Goal: Task Accomplishment & Management: Use online tool/utility

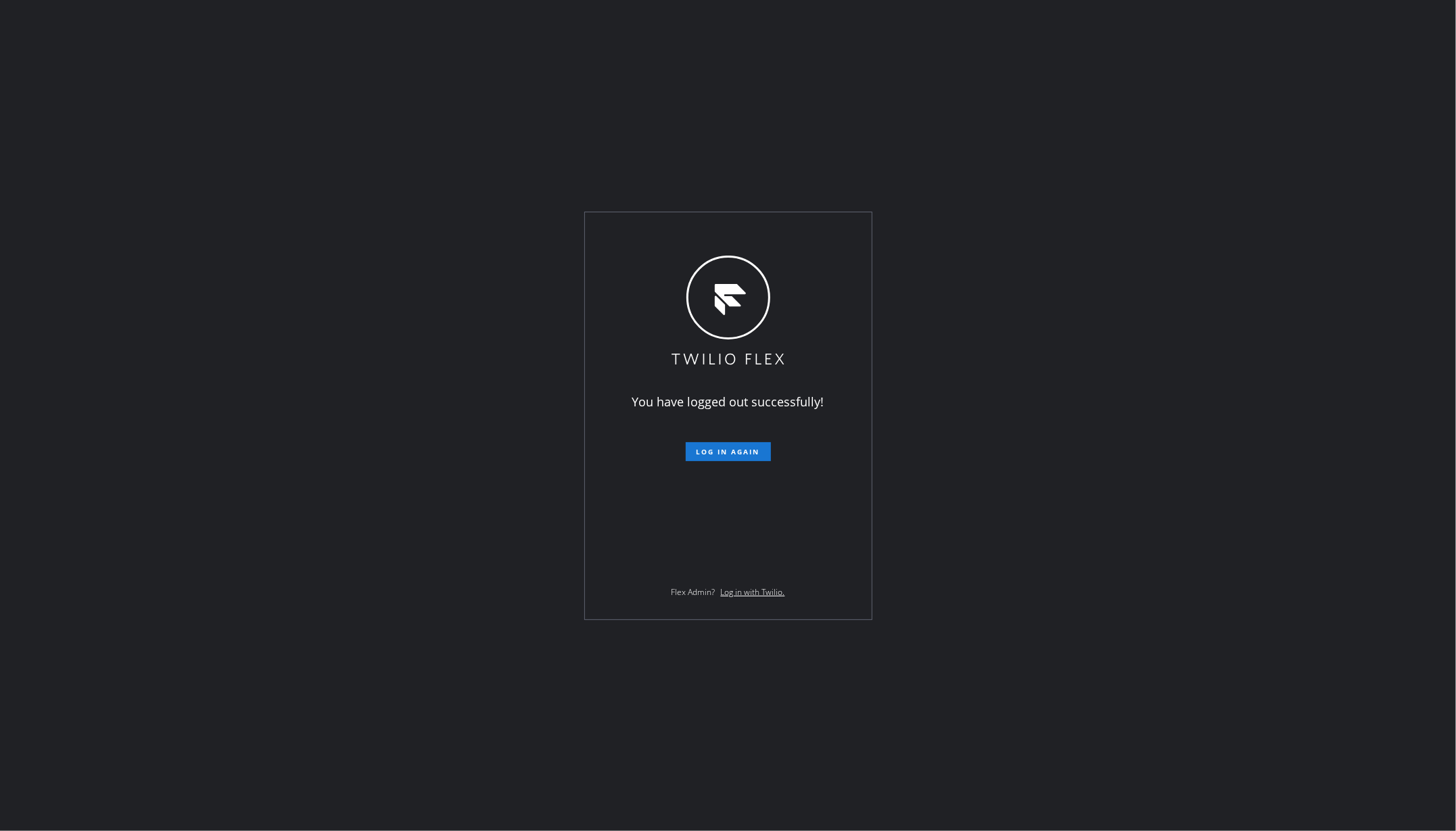
click at [175, 166] on div "You have logged out successfully! Log in again Flex Admin? Log in with Twilio." at bounding box center [728, 416] width 1456 height 831
click at [741, 456] on button "Log in again" at bounding box center [728, 452] width 85 height 19
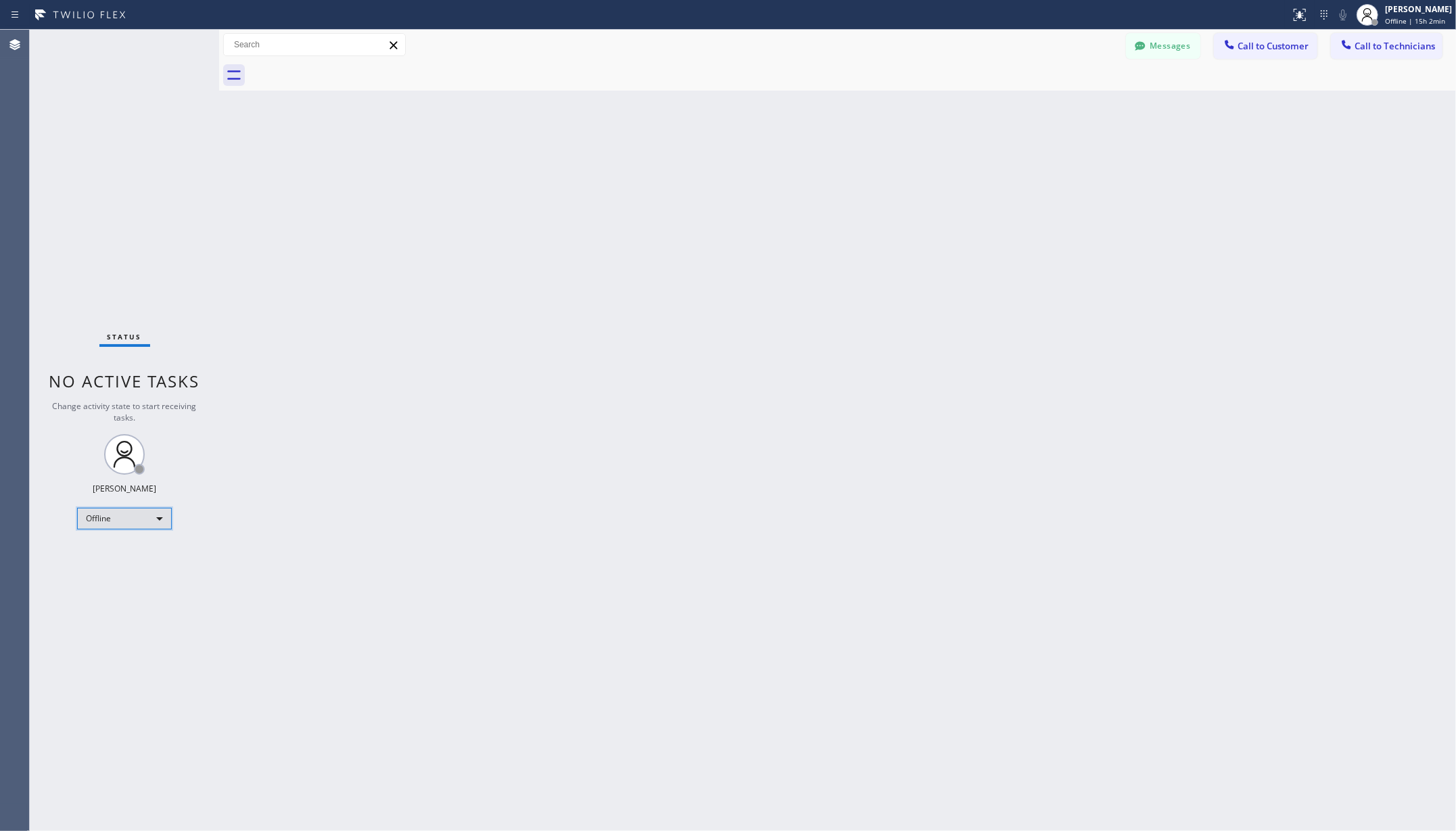
click at [104, 518] on div "Offline" at bounding box center [125, 518] width 95 height 21
click at [106, 567] on li "Unavailable" at bounding box center [123, 571] width 91 height 16
click at [391, 577] on div "Back to Dashboard Change Sender ID Customers Technicians AA Adam Arseneault 08/…" at bounding box center [837, 430] width 1237 height 801
click at [120, 518] on div "Unavailable" at bounding box center [125, 518] width 95 height 21
click at [120, 547] on li "Available" at bounding box center [123, 554] width 91 height 16
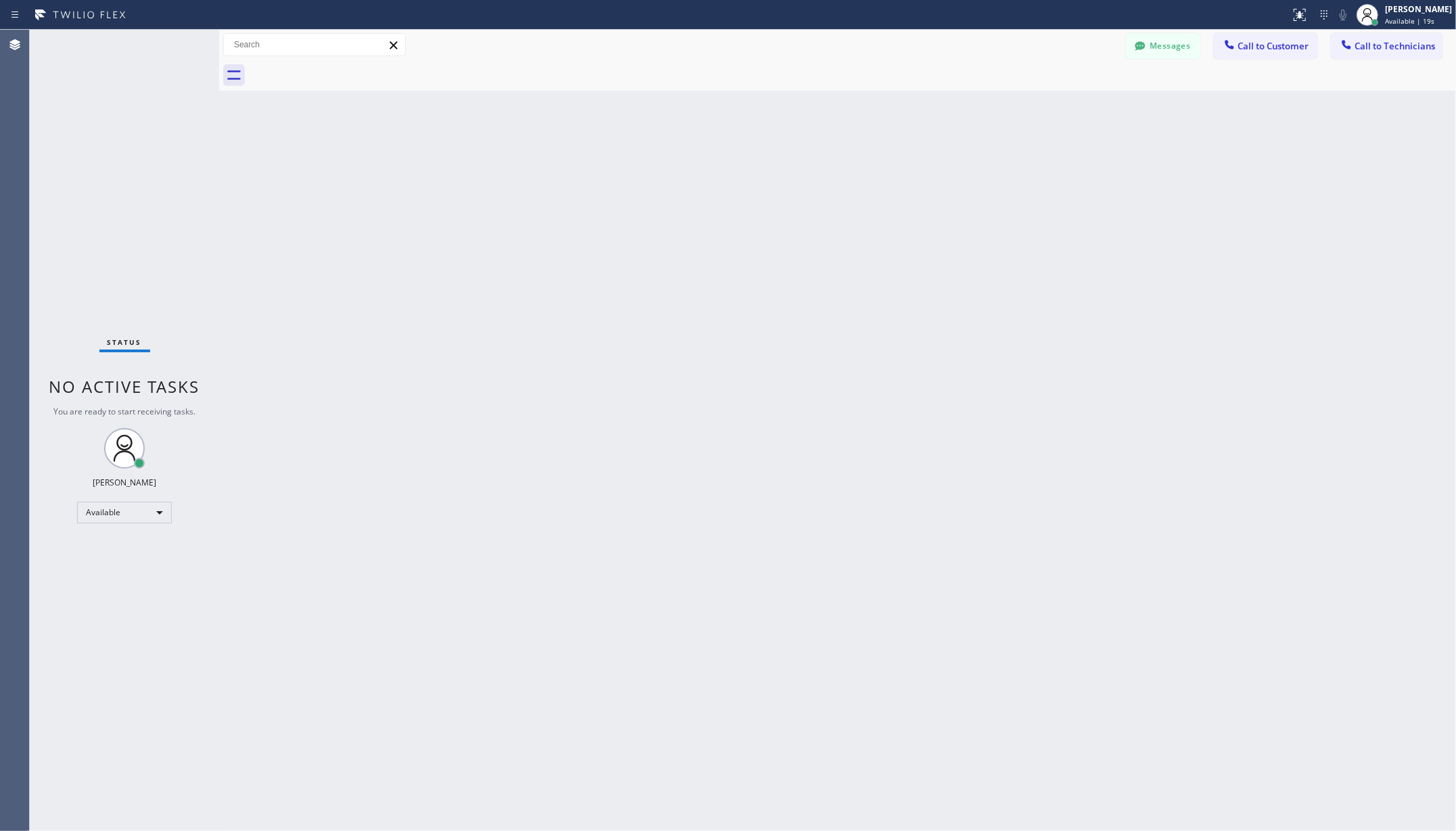
click at [523, 68] on div at bounding box center [853, 76] width 1208 height 31
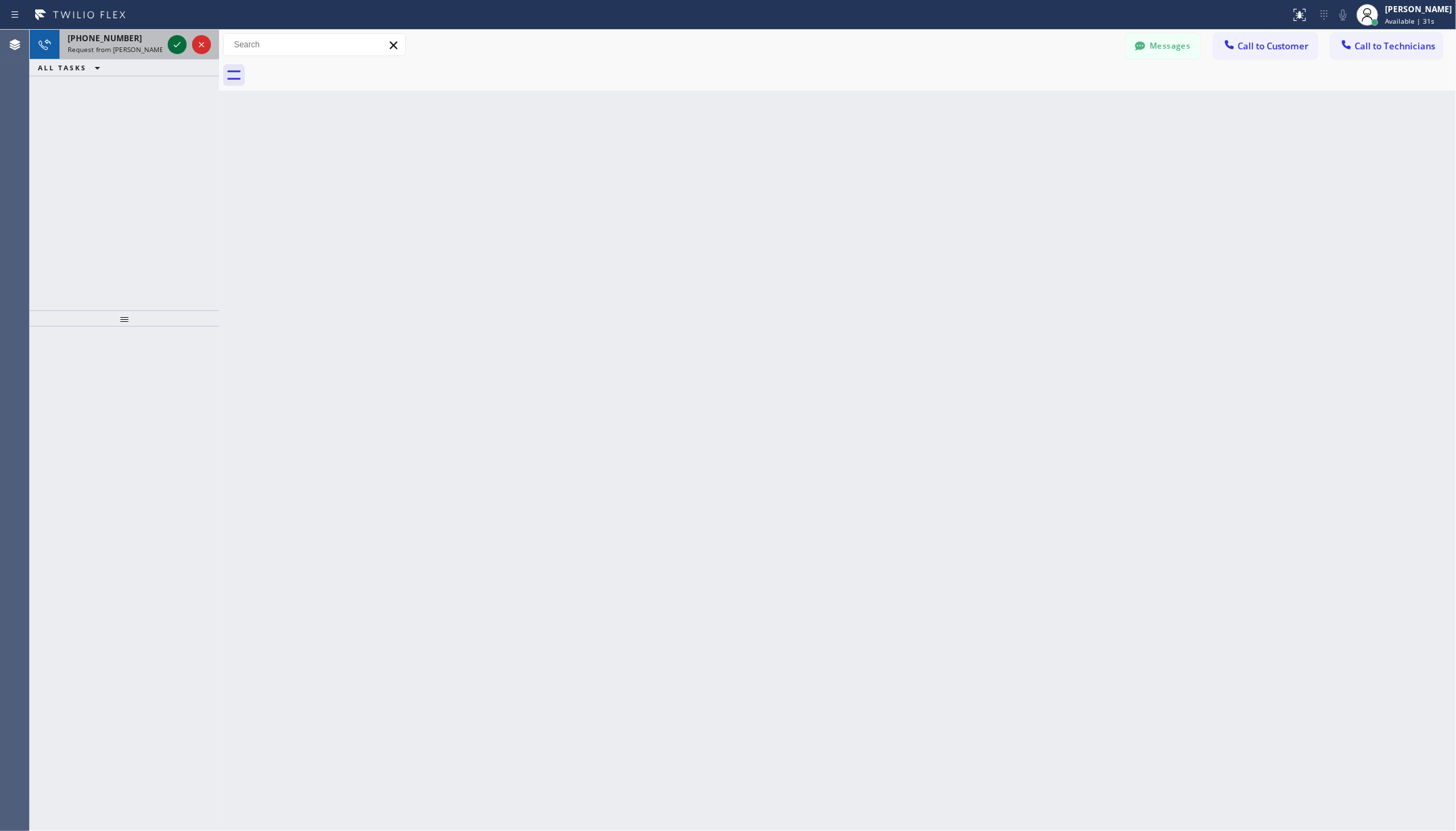
click at [177, 46] on icon at bounding box center [177, 44] width 16 height 16
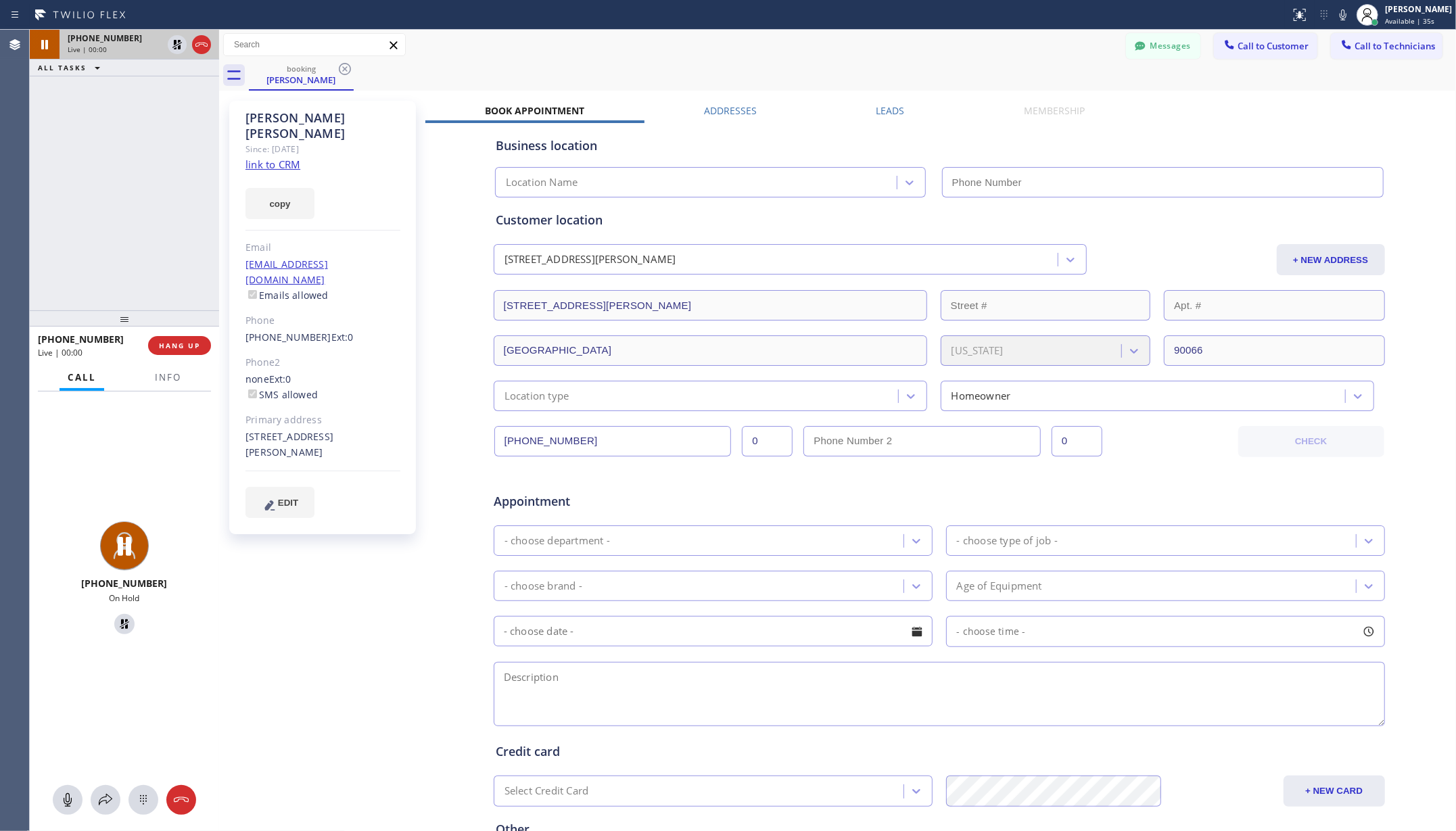
type input "(310) 928-6178"
click at [361, 569] on div "Keith Hollis Since: 20 may 2020 link to CRM copy Email keithrhollis@gmail.com E…" at bounding box center [324, 532] width 203 height 876
click at [185, 795] on icon at bounding box center [181, 800] width 16 height 16
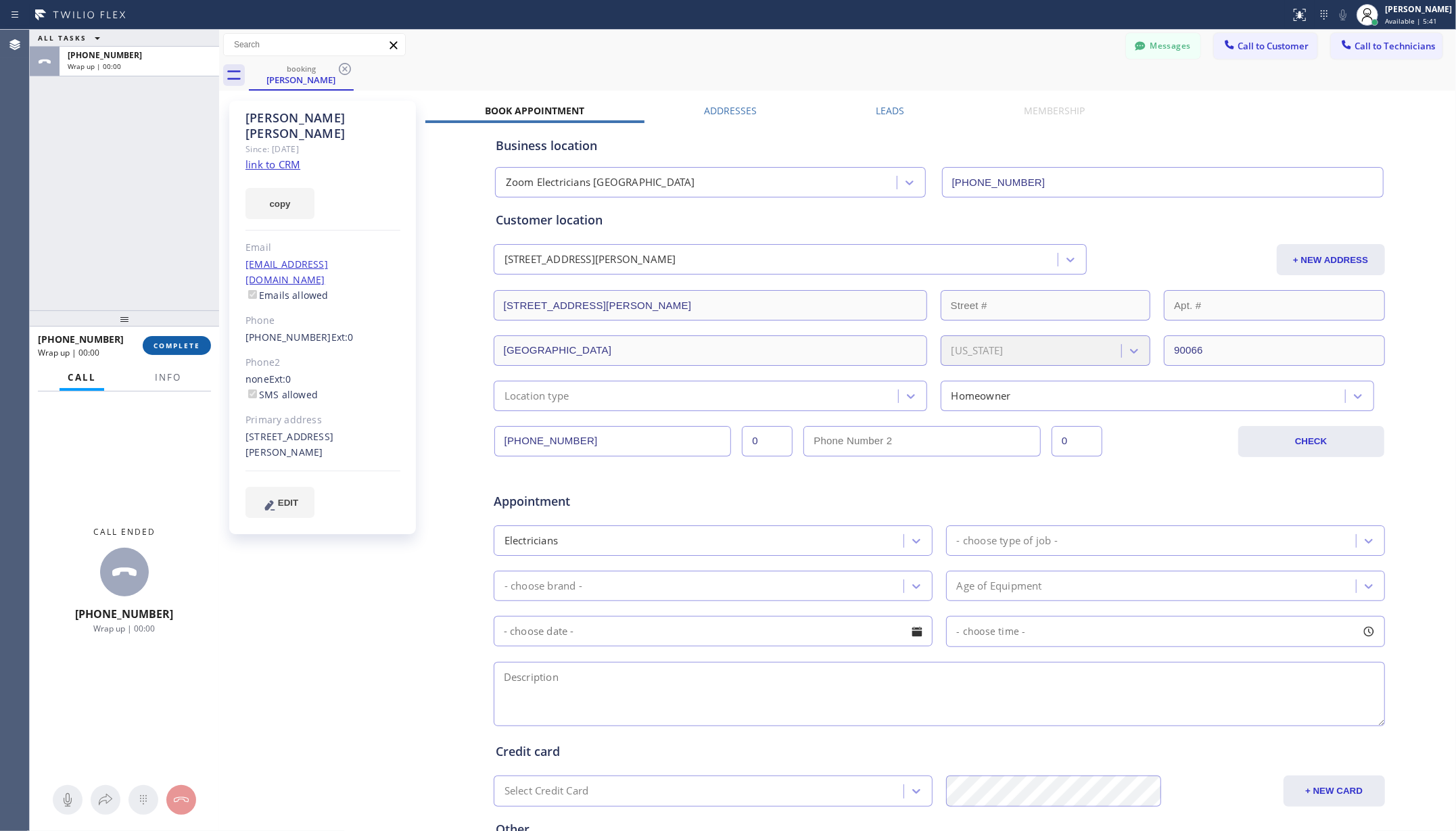
click at [191, 350] on button "COMPLETE" at bounding box center [176, 345] width 68 height 19
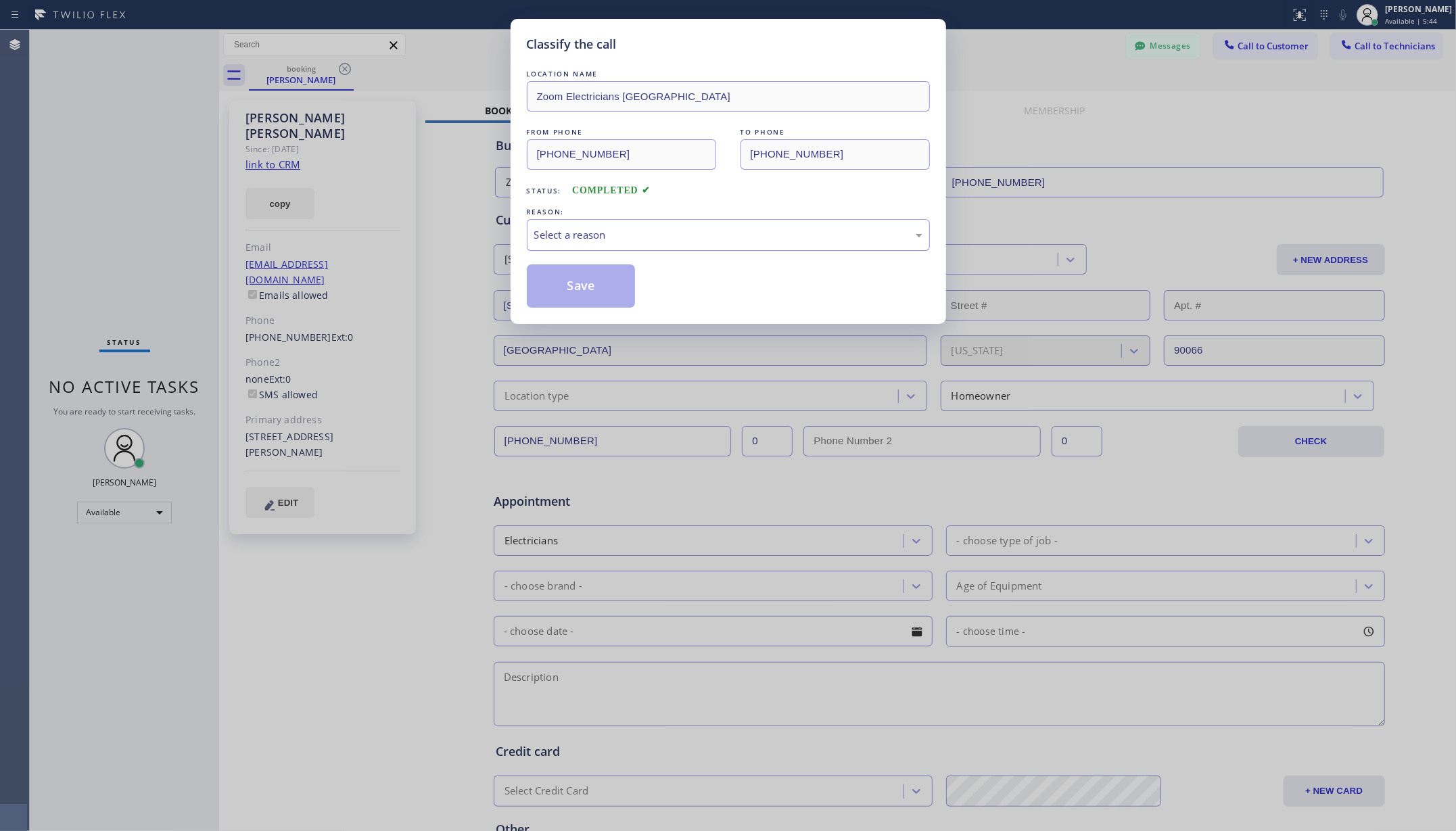
click at [680, 238] on div "Select a reason" at bounding box center [728, 235] width 388 height 15
click at [593, 294] on button "Save" at bounding box center [581, 286] width 109 height 43
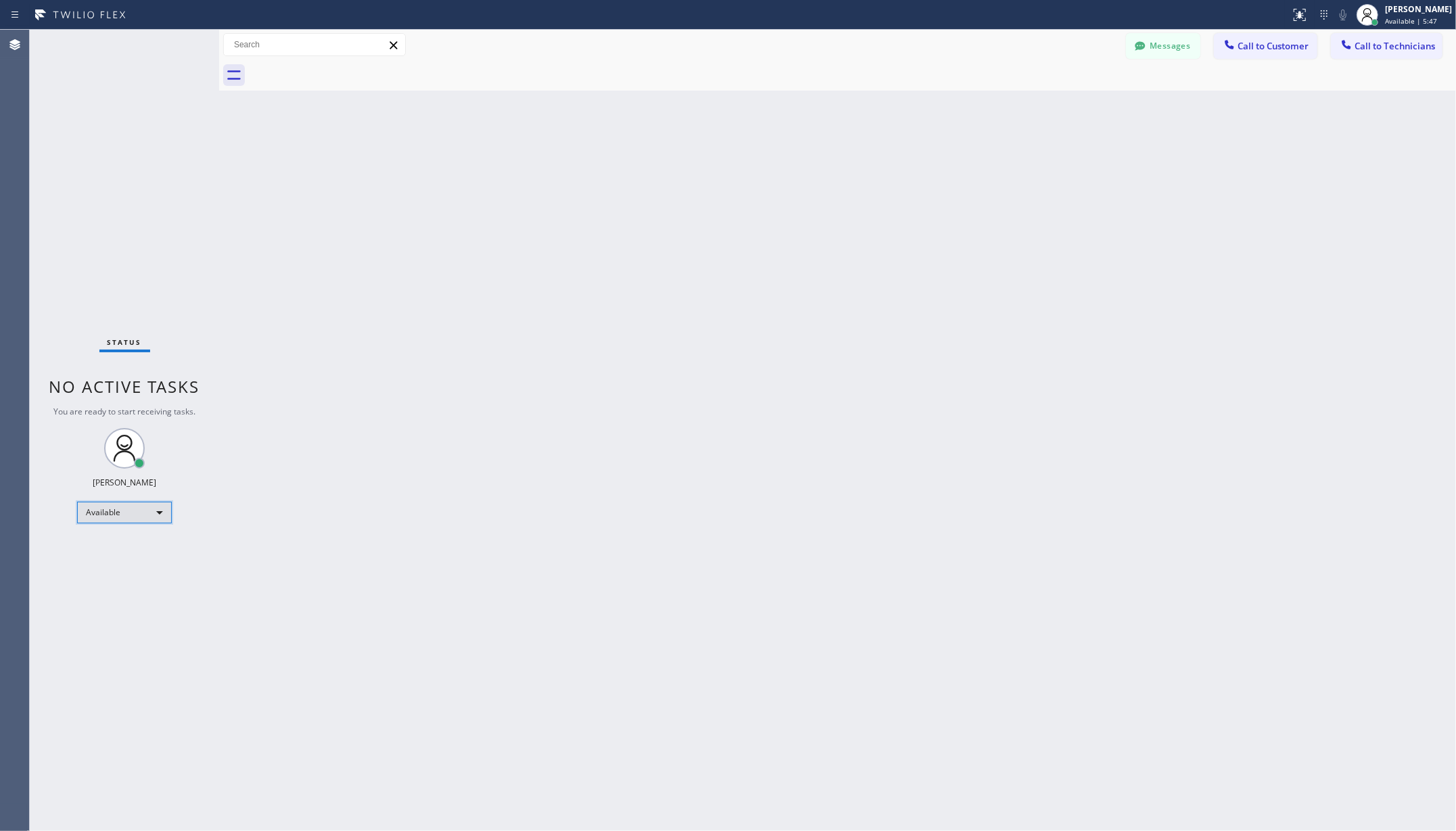
click at [92, 514] on div "Available" at bounding box center [125, 513] width 95 height 21
click at [113, 570] on li "Unavailable" at bounding box center [123, 565] width 91 height 16
click at [339, 479] on div "Back to Dashboard Change Sender ID Customers Technicians AA Adam Arseneault 08/…" at bounding box center [837, 430] width 1237 height 801
